Goal: Find contact information: Find contact information

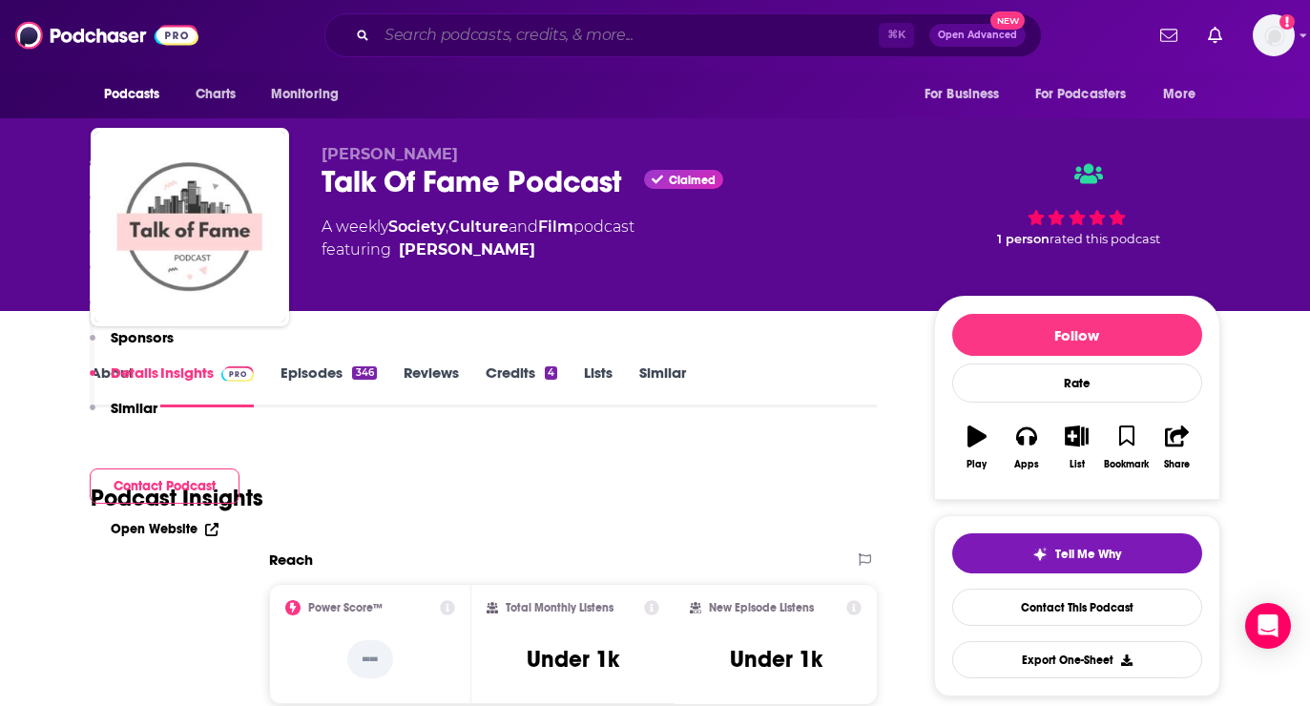
click at [479, 32] on input "Search podcasts, credits, & more..." at bounding box center [628, 35] width 502 height 31
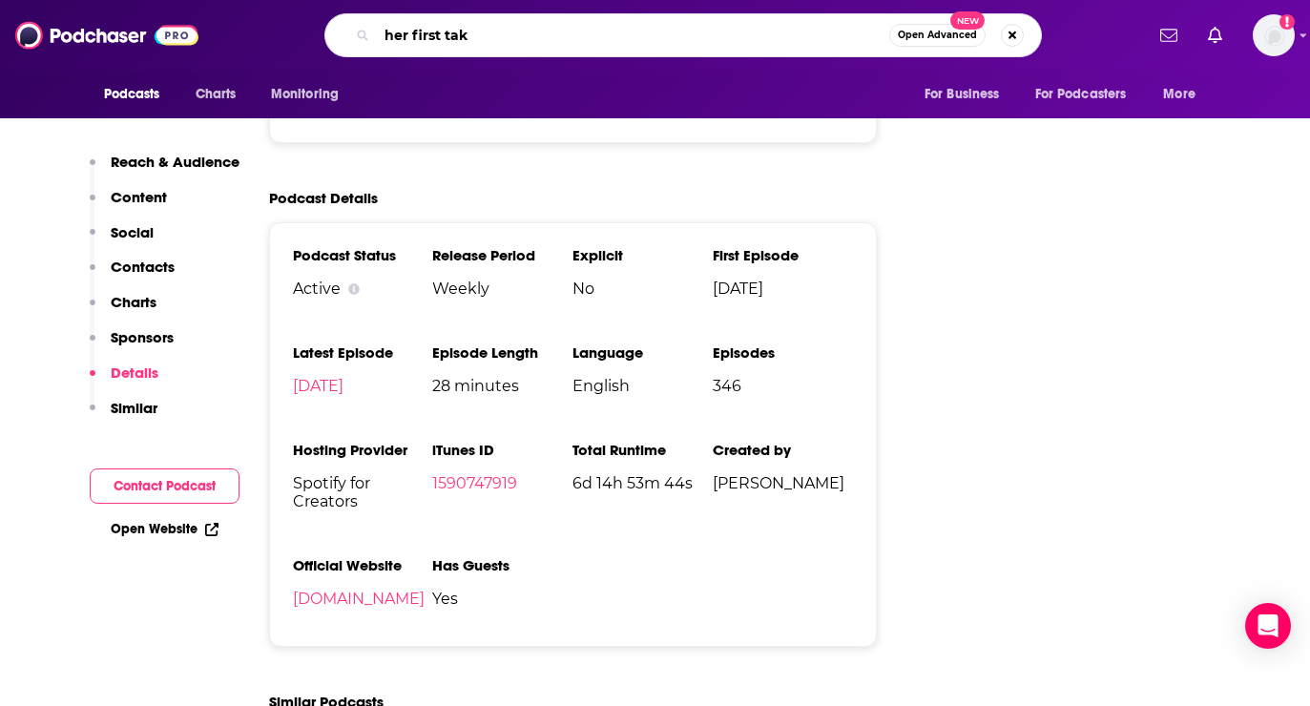
type input "her first take"
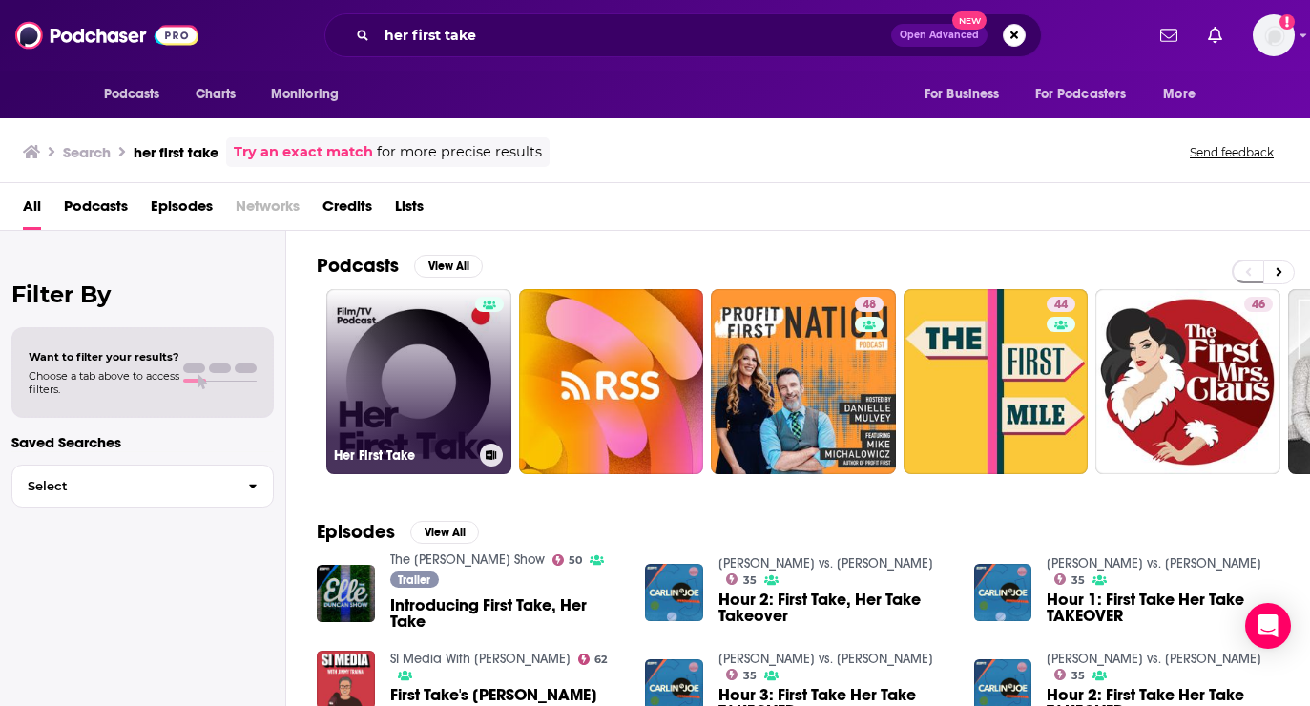
click at [424, 354] on link "Her First Take" at bounding box center [418, 381] width 185 height 185
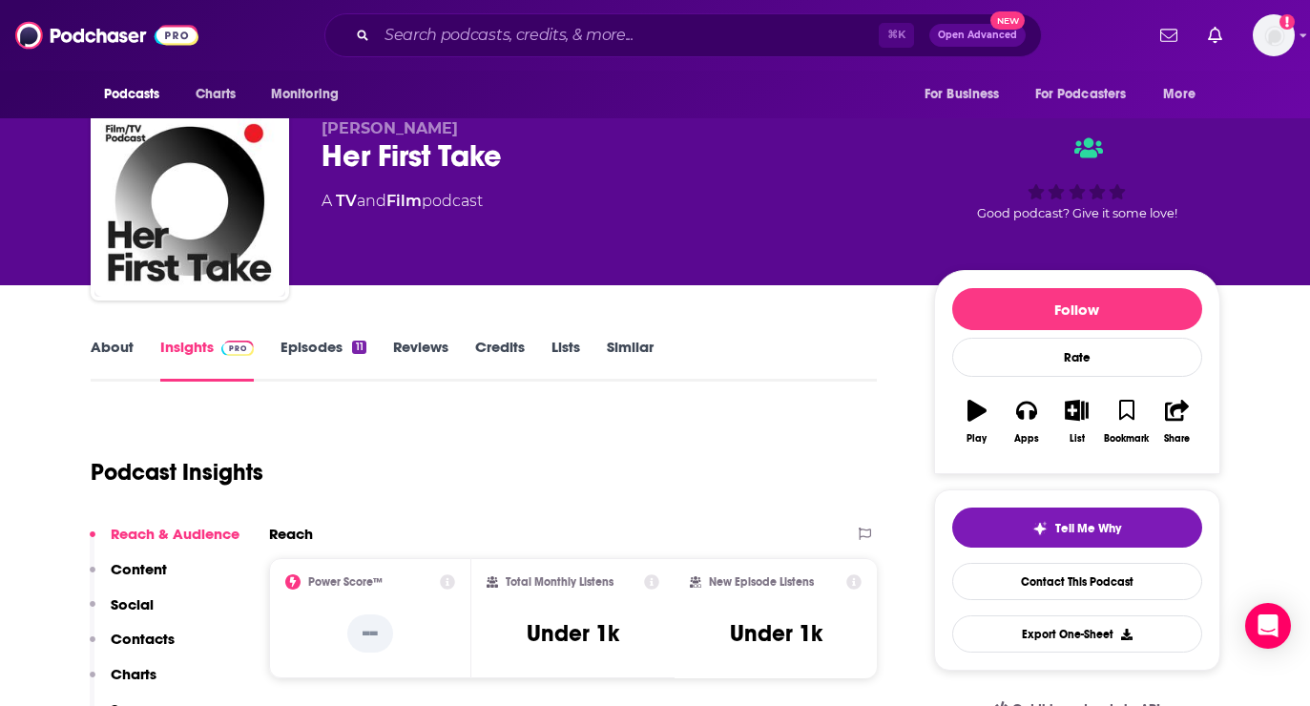
scroll to position [17, 0]
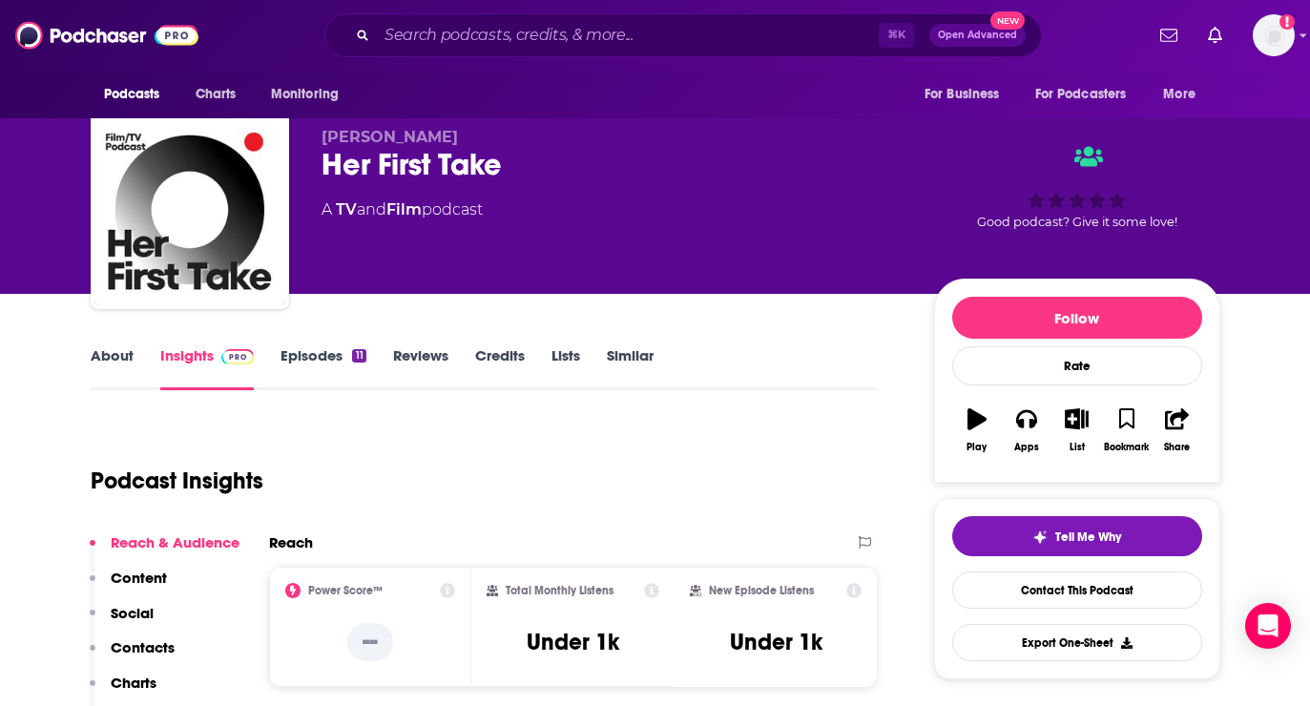
click at [299, 353] on link "Episodes 11" at bounding box center [322, 368] width 85 height 44
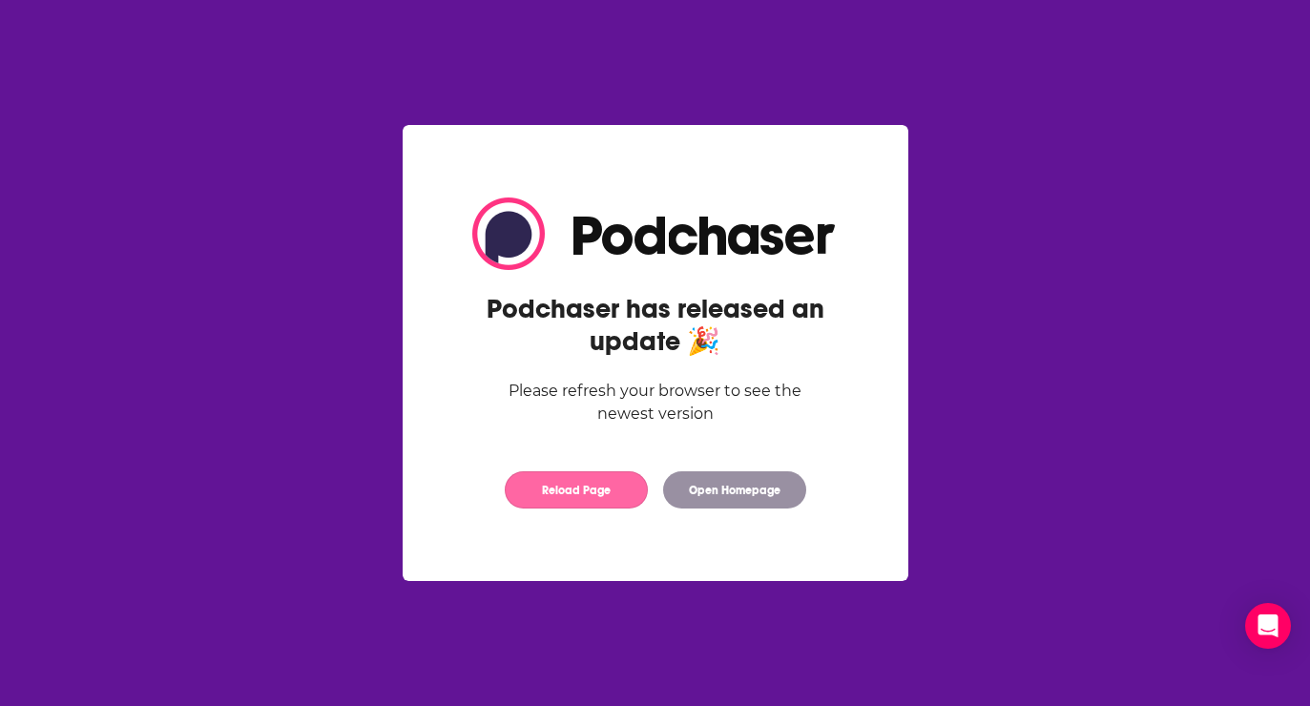
click at [615, 491] on button "Reload Page" at bounding box center [576, 489] width 143 height 37
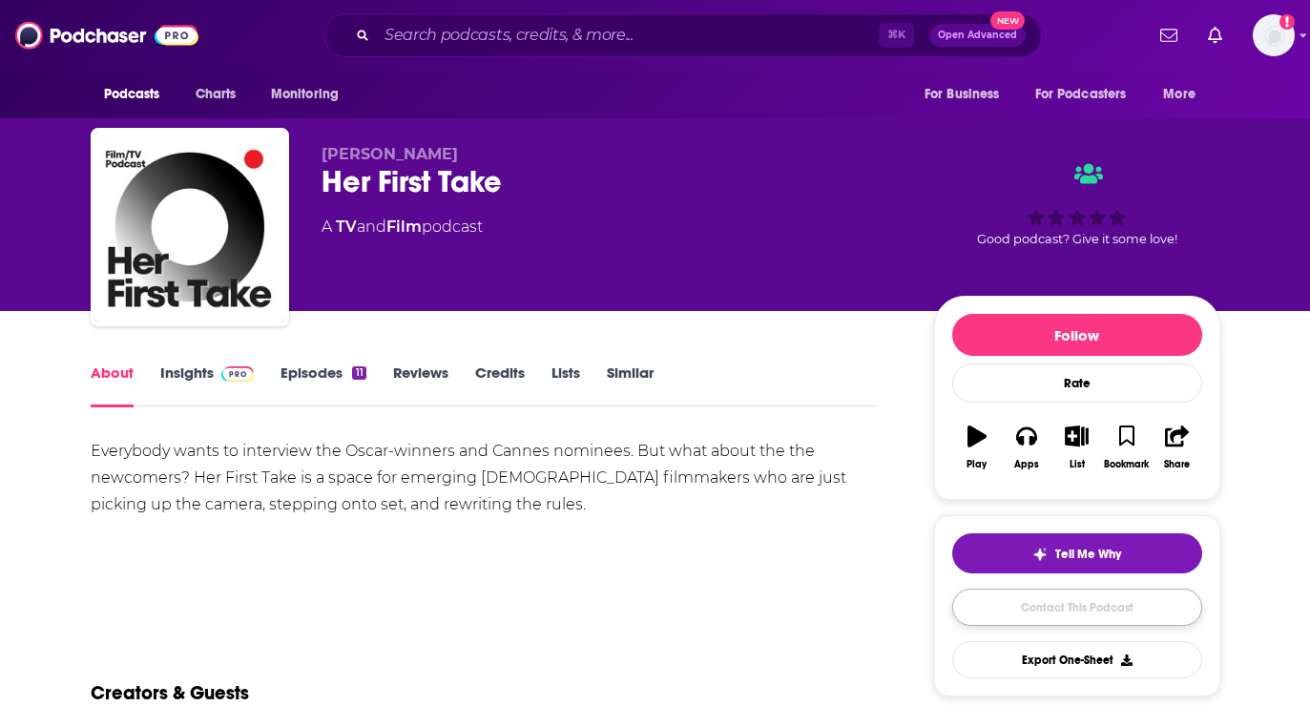
click at [1161, 607] on link "Contact This Podcast" at bounding box center [1077, 607] width 250 height 37
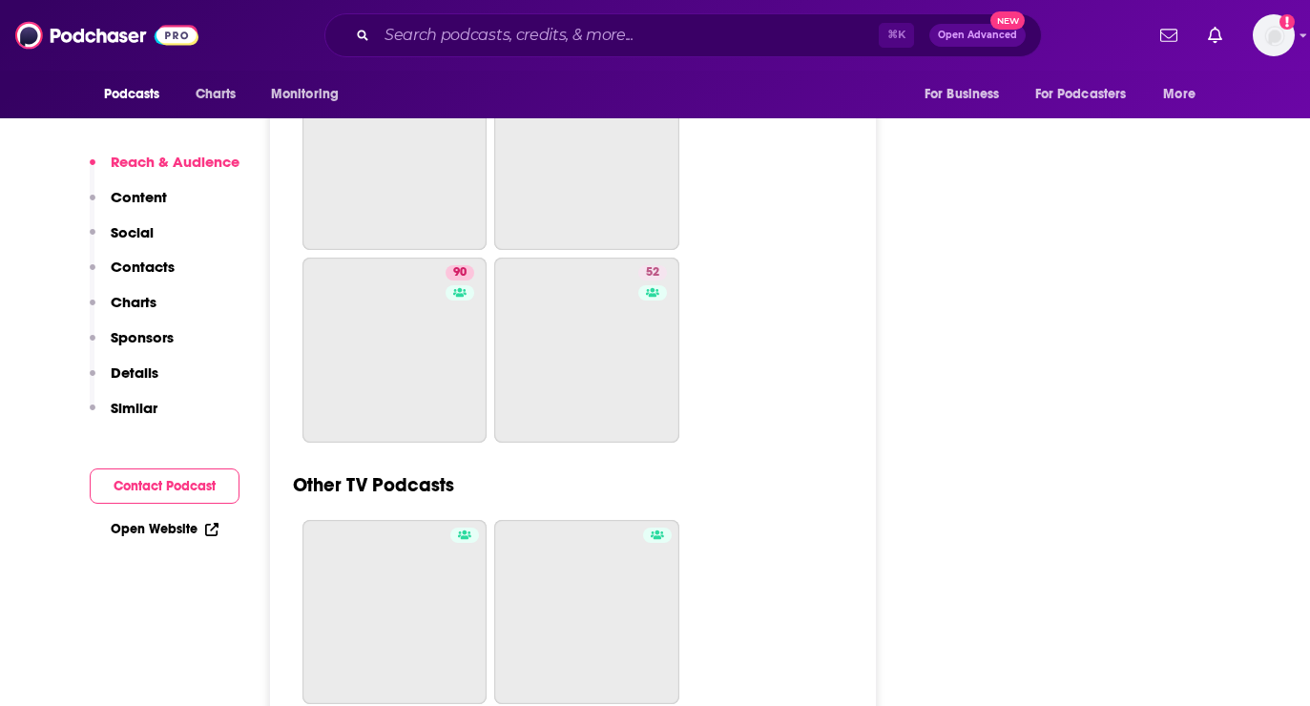
scroll to position [5987, 0]
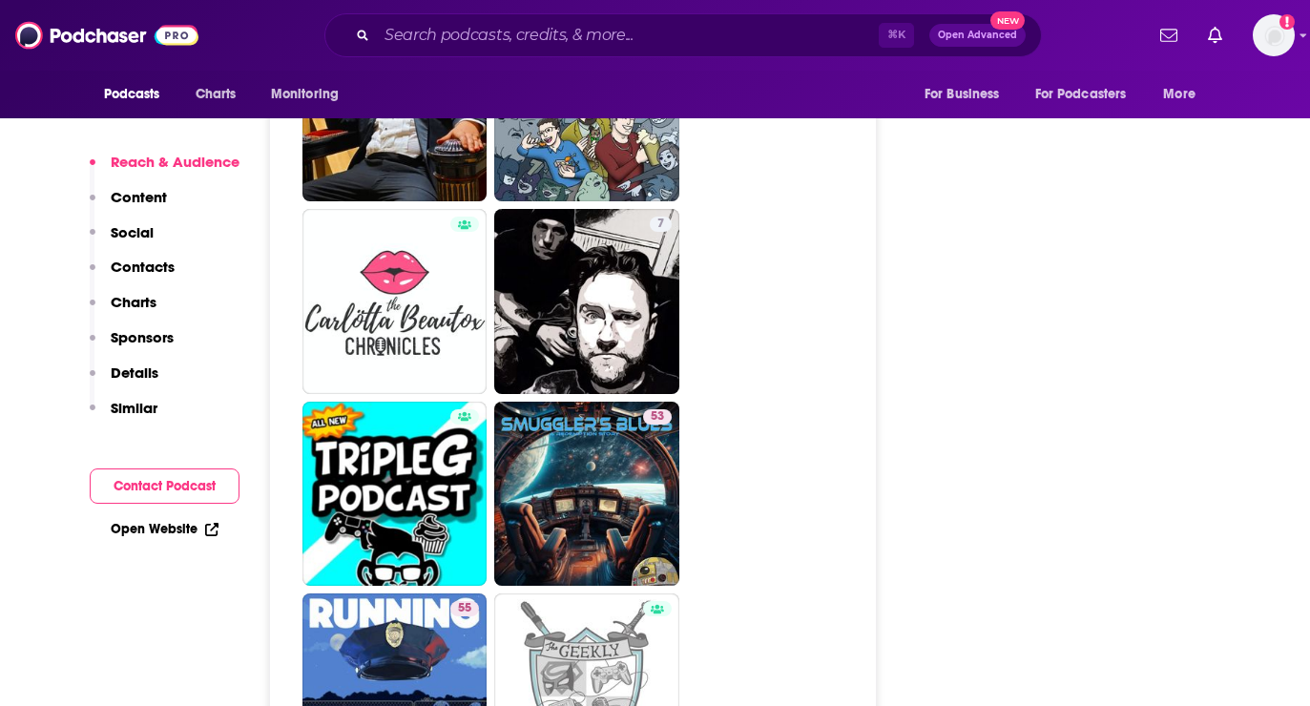
click at [160, 490] on button "Contact Podcast" at bounding box center [165, 485] width 150 height 35
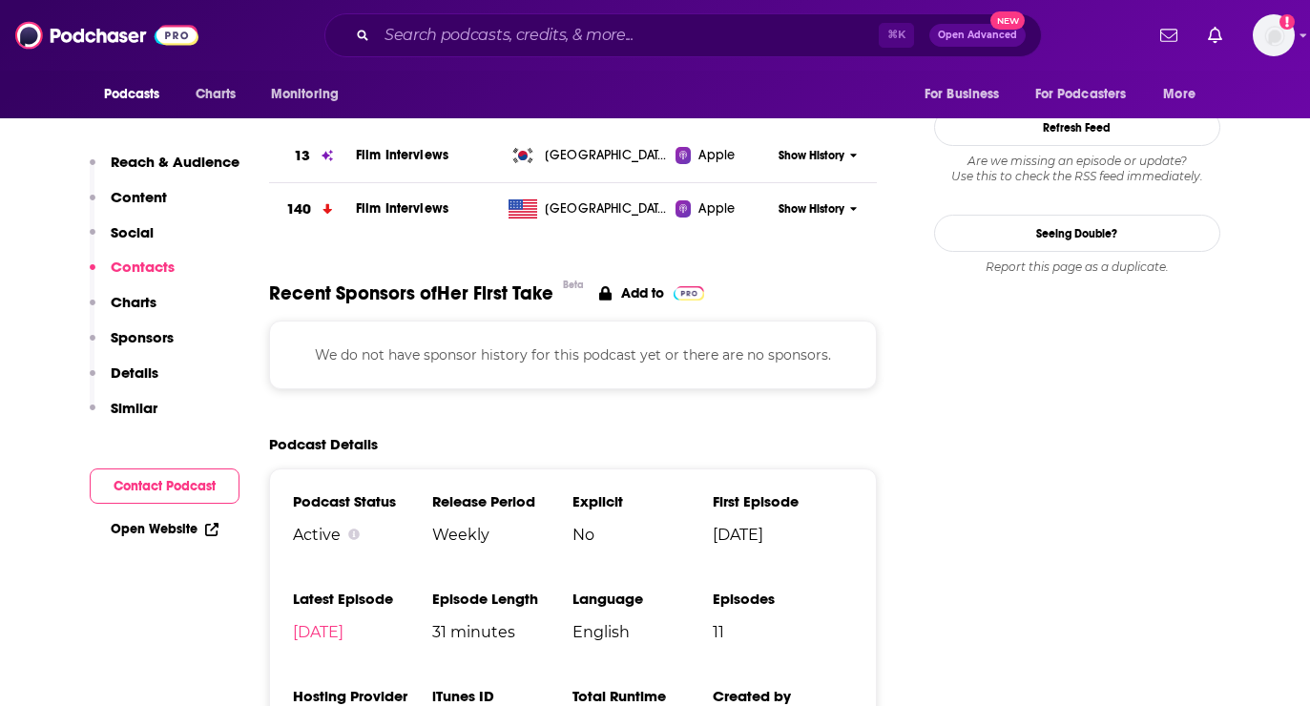
scroll to position [1275, 0]
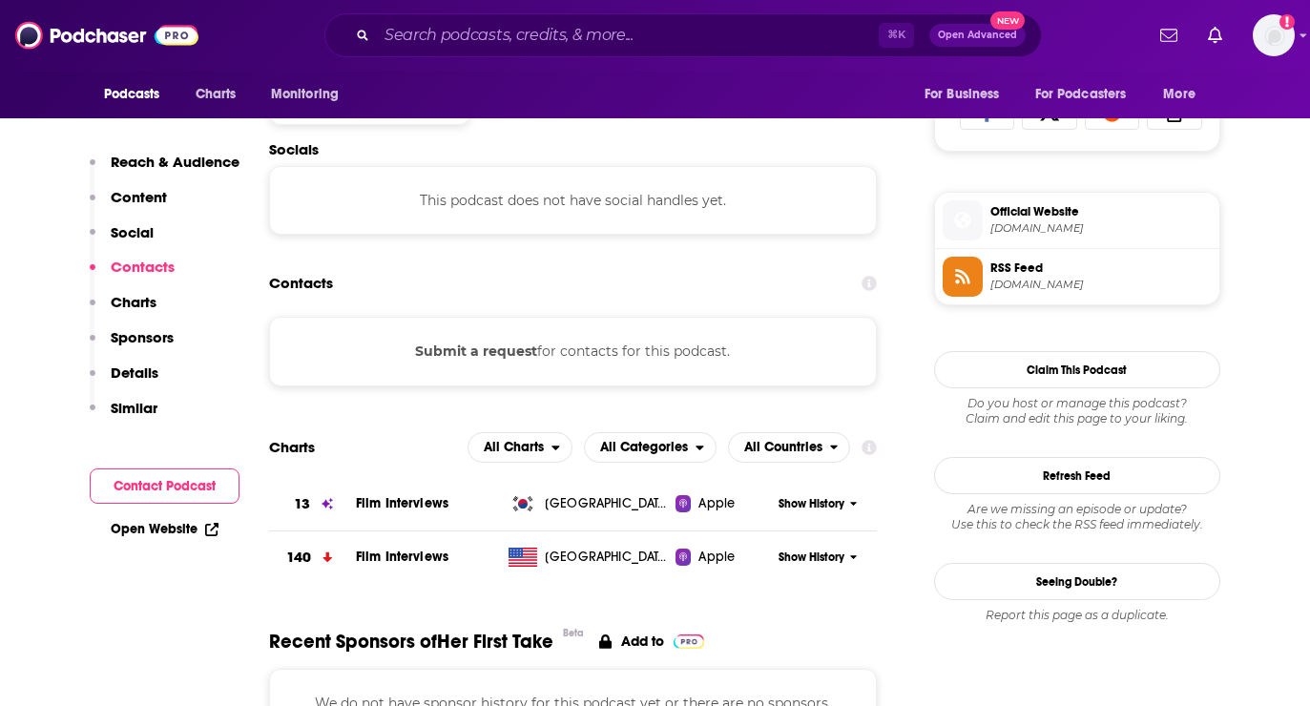
click at [529, 361] on button "Submit a request" at bounding box center [476, 351] width 122 height 21
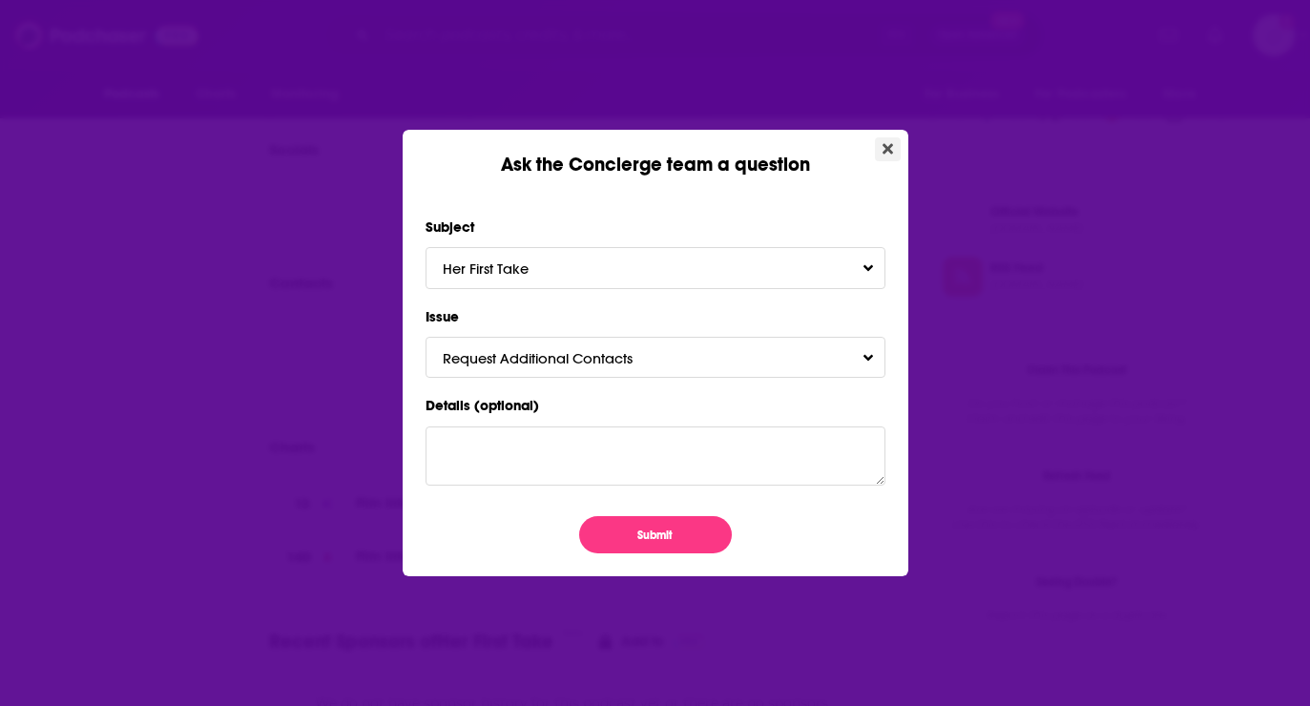
click at [887, 153] on icon "Close" at bounding box center [887, 148] width 10 height 15
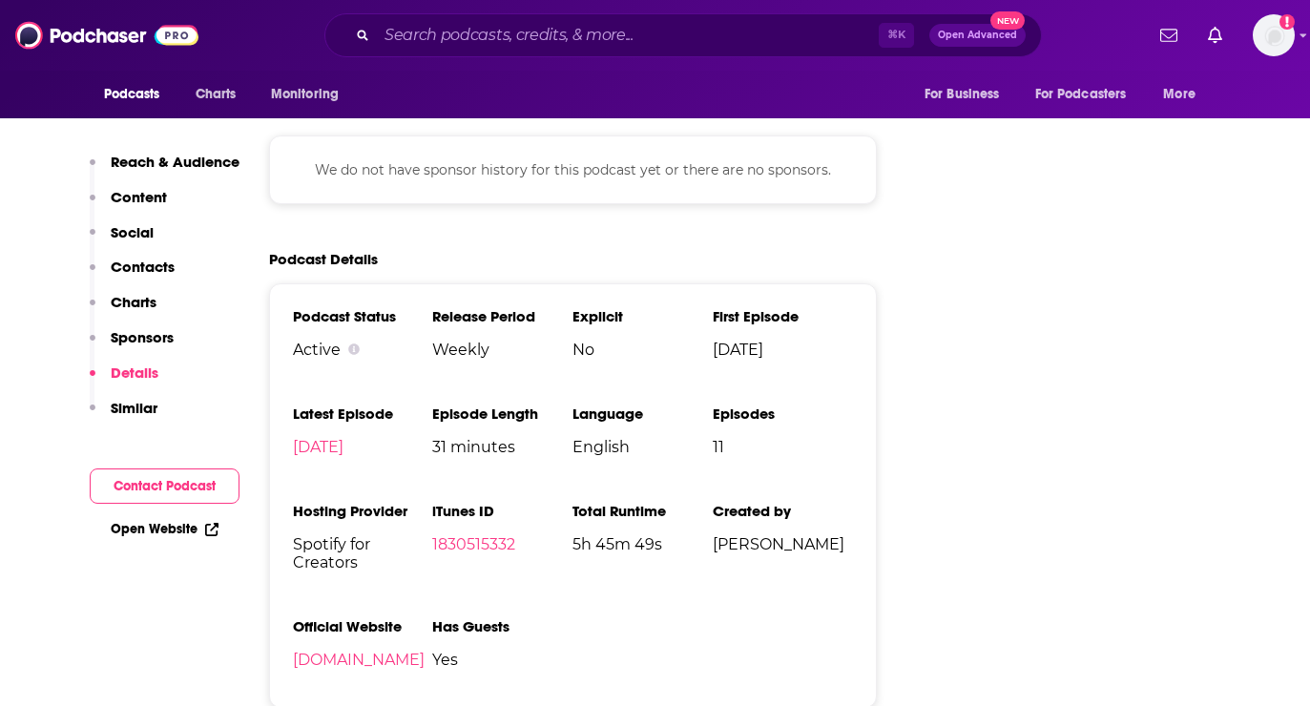
scroll to position [1902, 0]
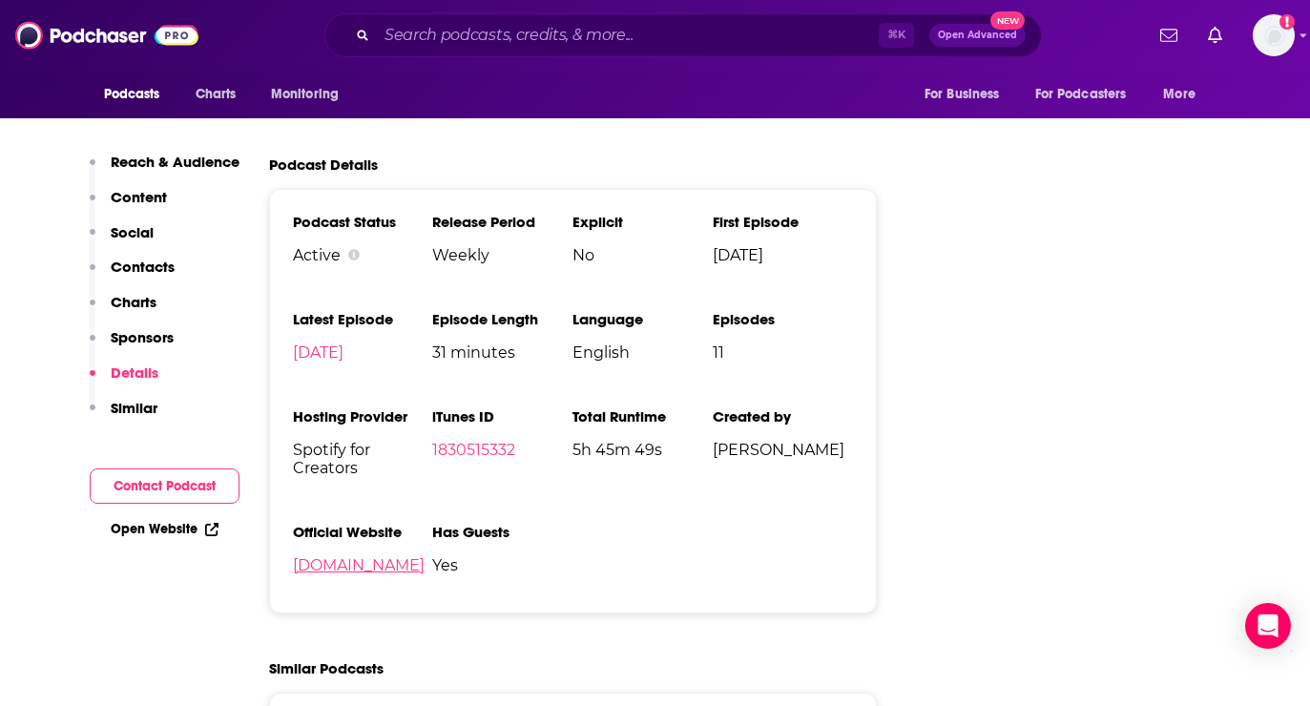
click at [396, 568] on link "[DOMAIN_NAME]" at bounding box center [359, 565] width 132 height 18
drag, startPoint x: 799, startPoint y: 451, endPoint x: 715, endPoint y: 454, distance: 84.0
click at [715, 454] on span "[PERSON_NAME]" at bounding box center [783, 450] width 140 height 18
copy span "[PERSON_NAME]"
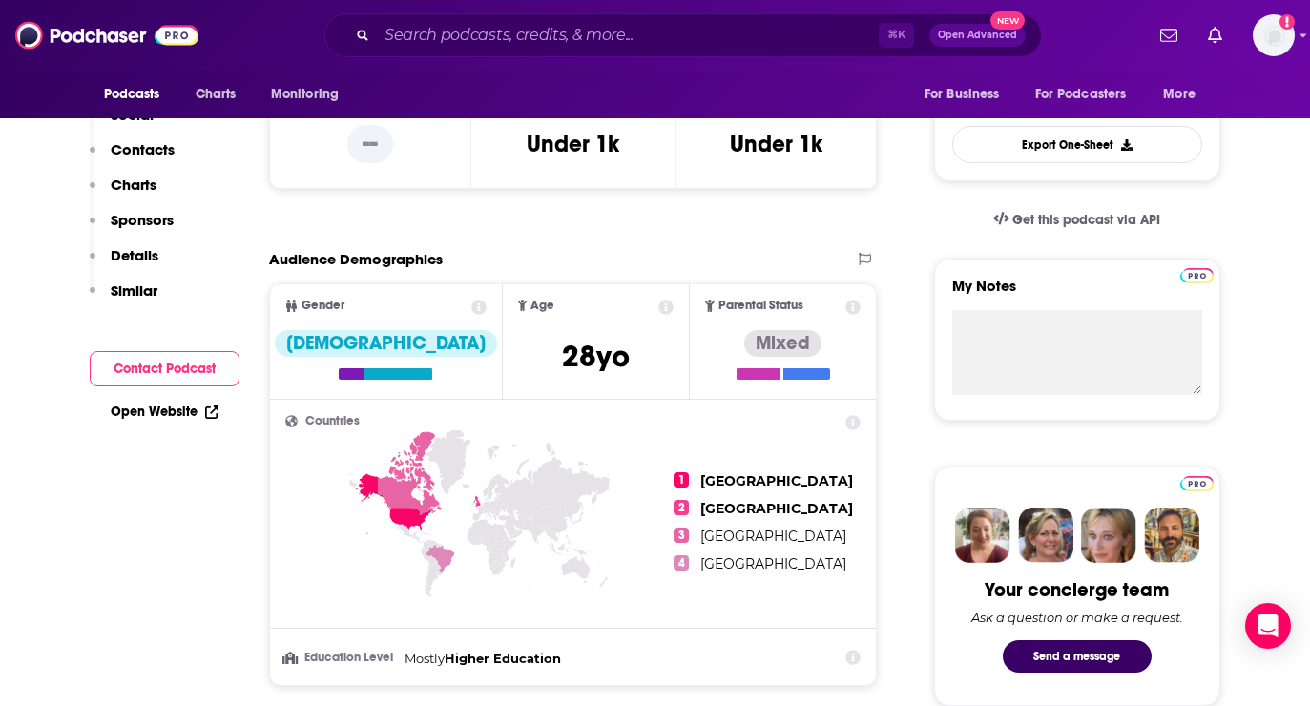
scroll to position [0, 0]
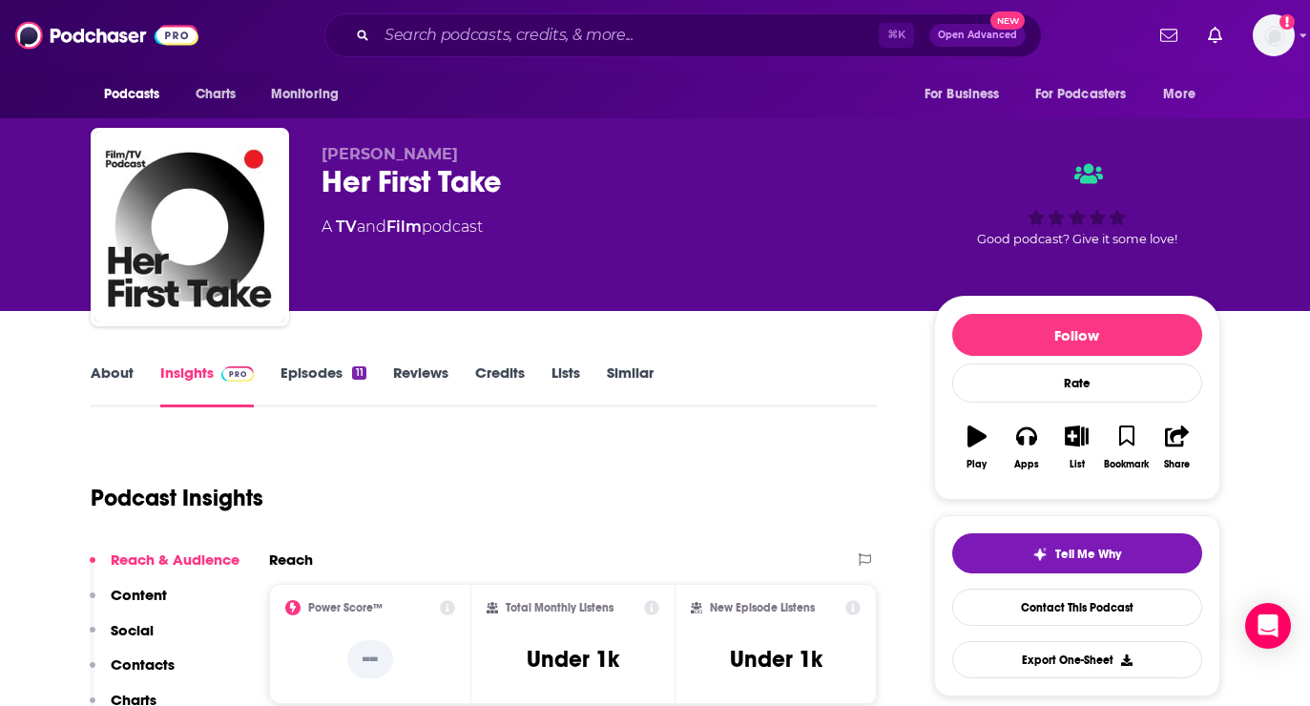
click at [306, 379] on link "Episodes 11" at bounding box center [322, 385] width 85 height 44
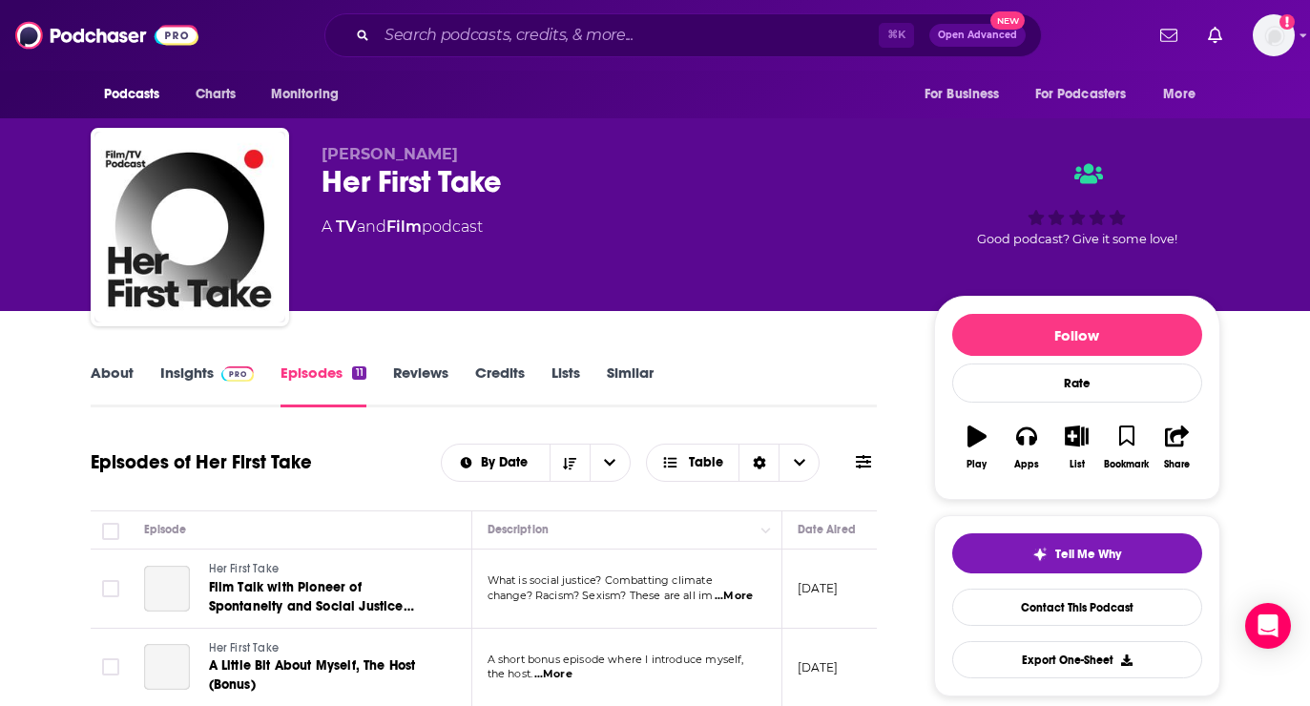
scroll to position [273, 0]
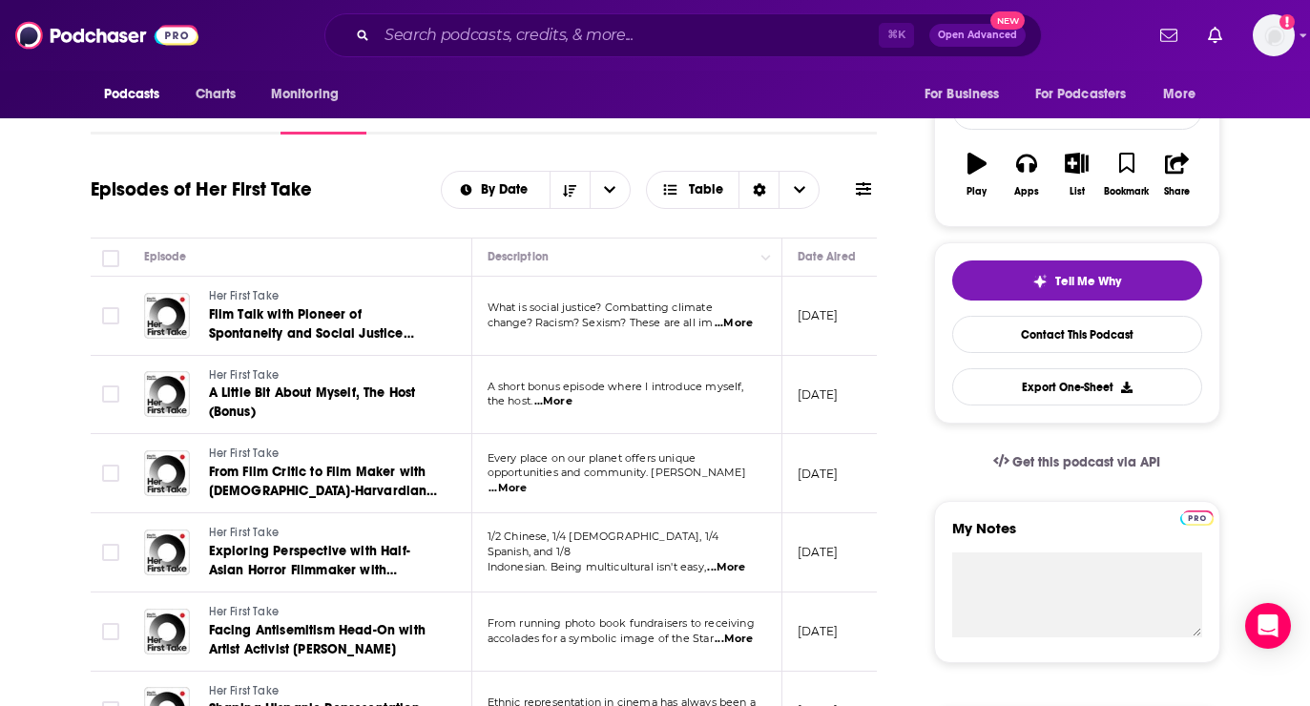
click at [742, 323] on span "...More" at bounding box center [734, 323] width 38 height 15
click at [582, 312] on span "What is social justice? Combatting climate" at bounding box center [600, 307] width 225 height 13
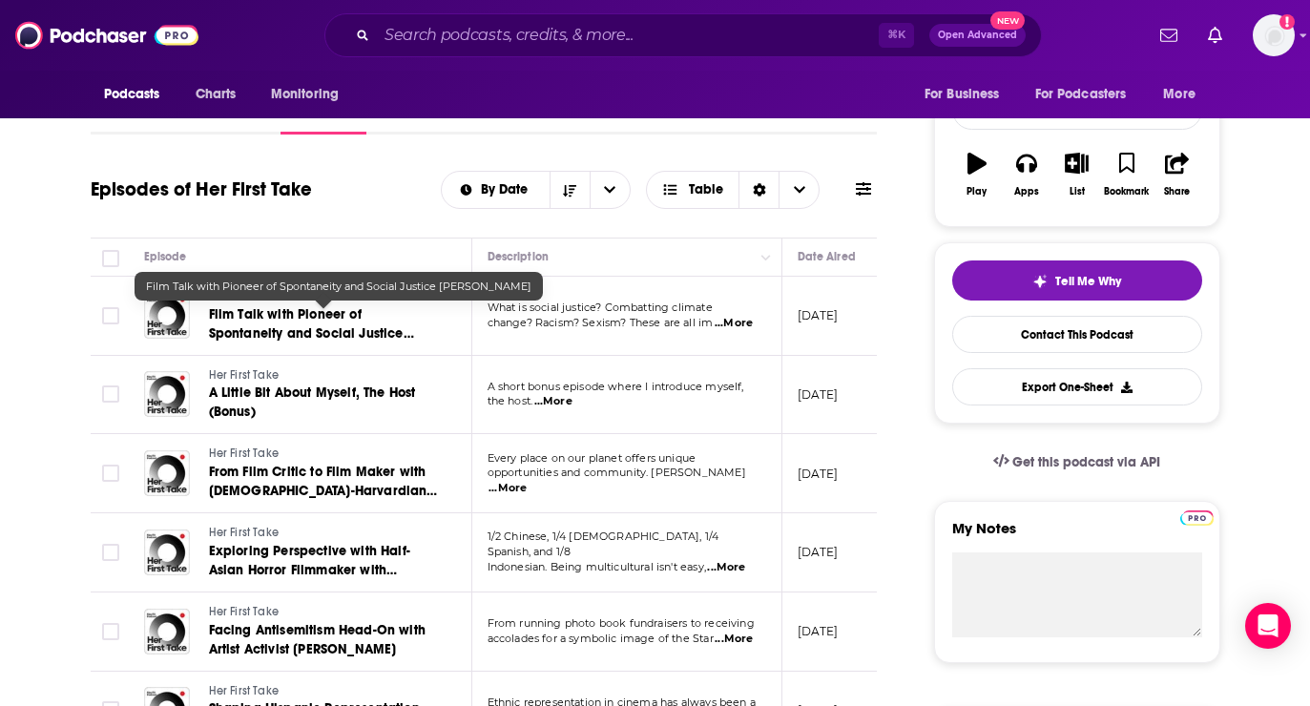
click at [278, 337] on span "Film Talk with Pioneer of Spontaneity and Social Justice [PERSON_NAME]" at bounding box center [311, 333] width 205 height 54
